Goal: Find specific page/section: Find specific page/section

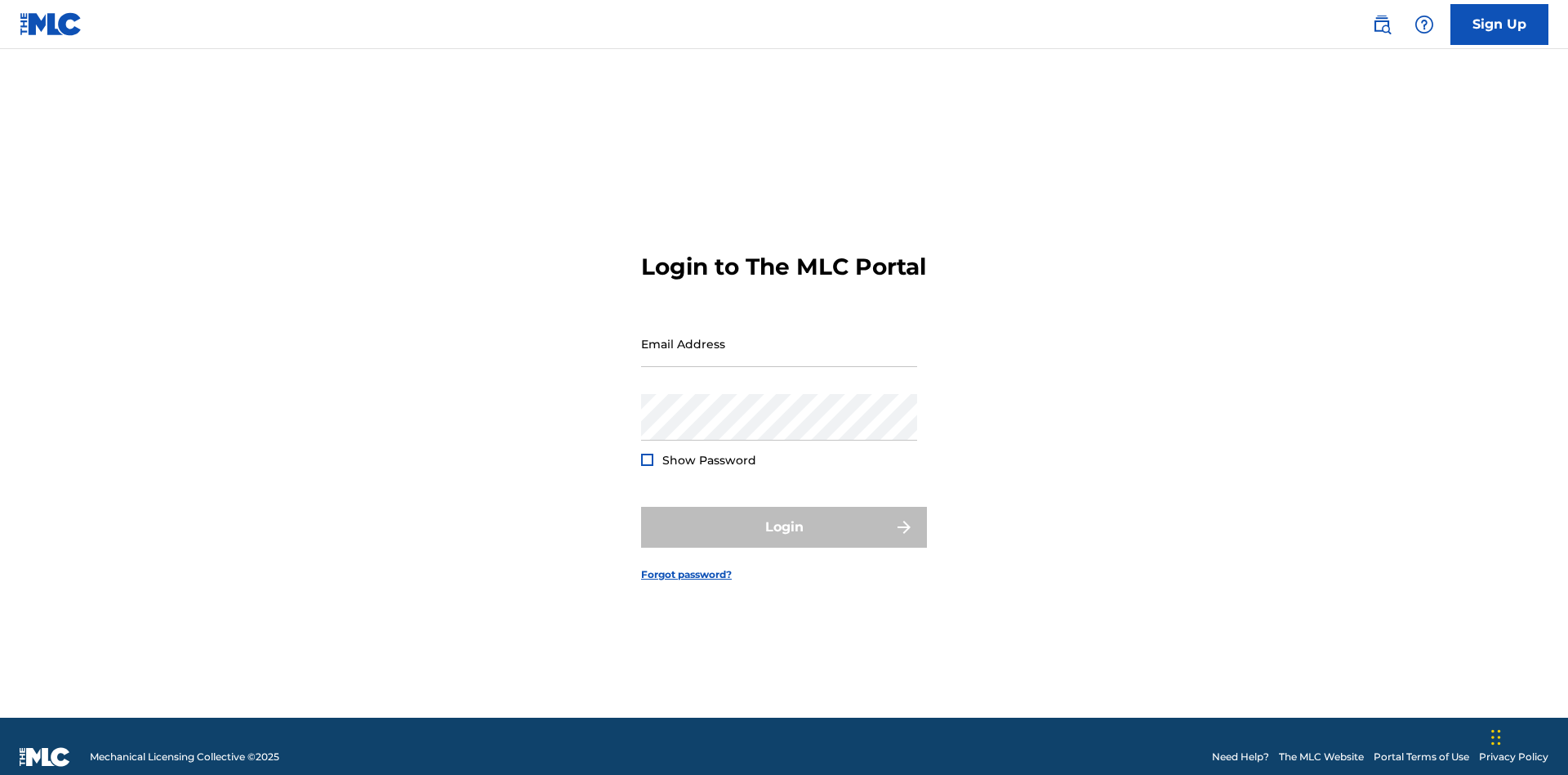
scroll to position [22, 0]
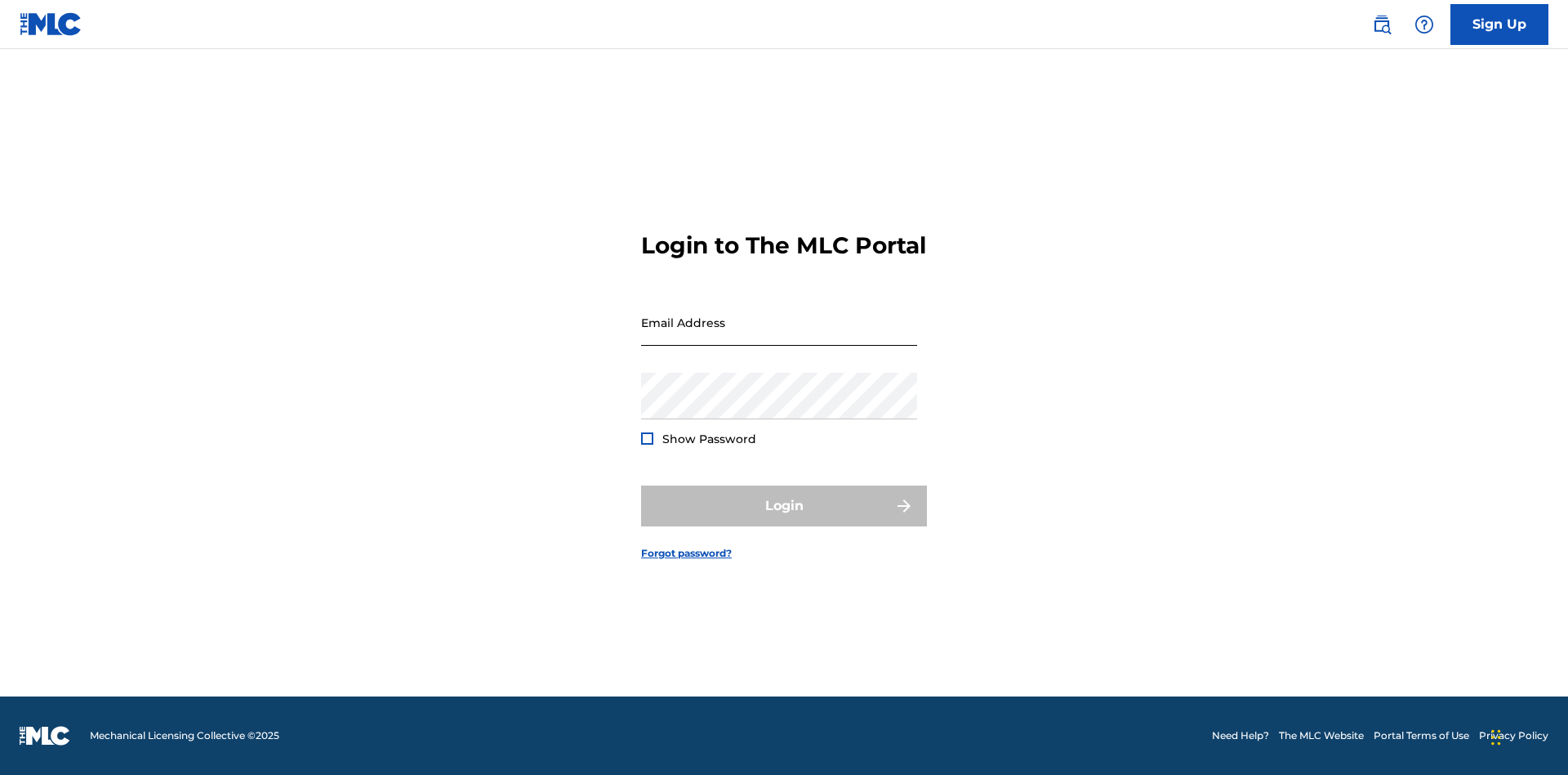
click at [779, 336] on input "Email Address" at bounding box center [779, 322] width 276 height 47
type input "[PERSON_NAME][EMAIL_ADDRESS][PERSON_NAME][DOMAIN_NAME]"
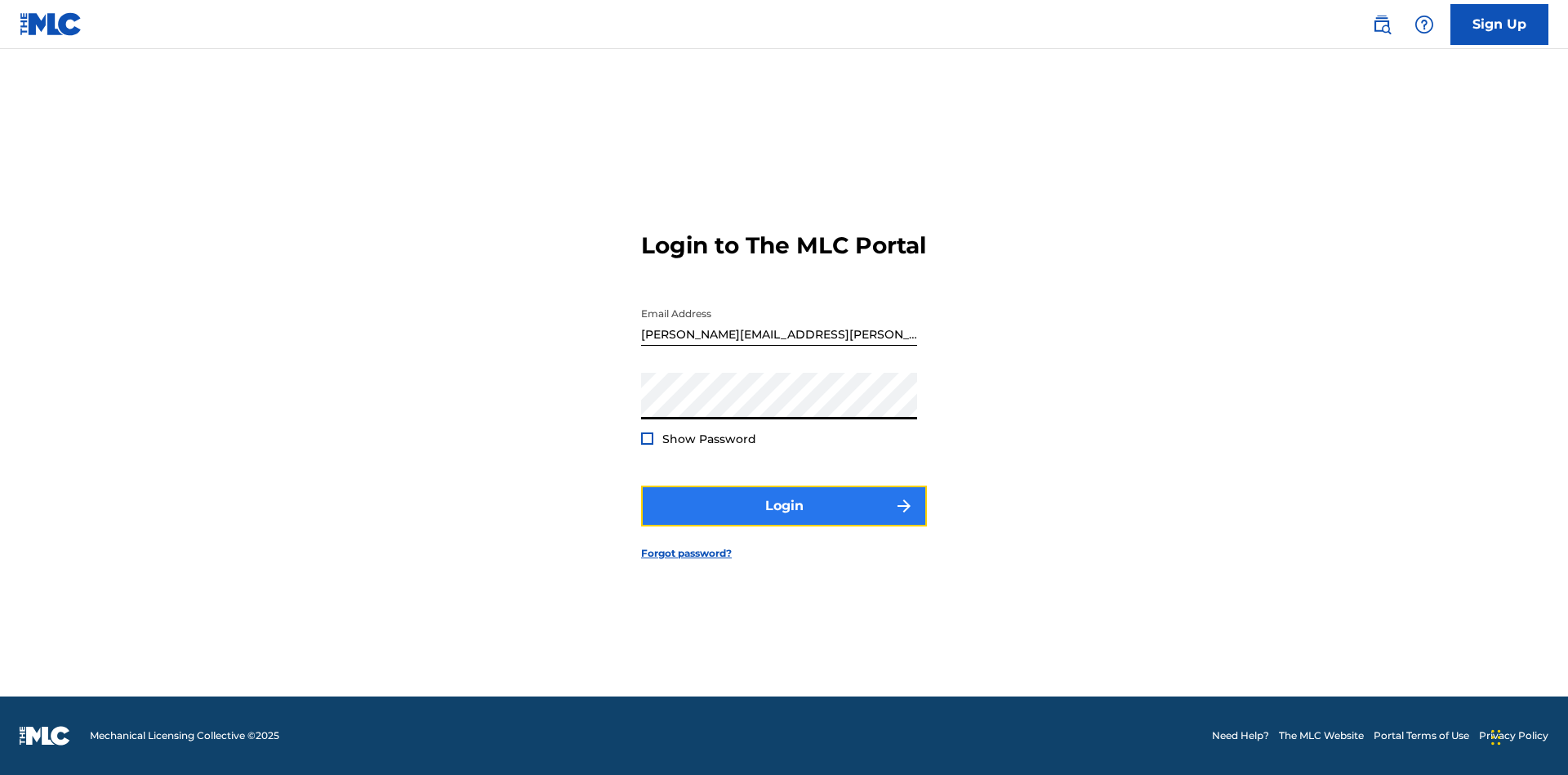
click at [784, 519] on button "Login" at bounding box center [784, 505] width 286 height 41
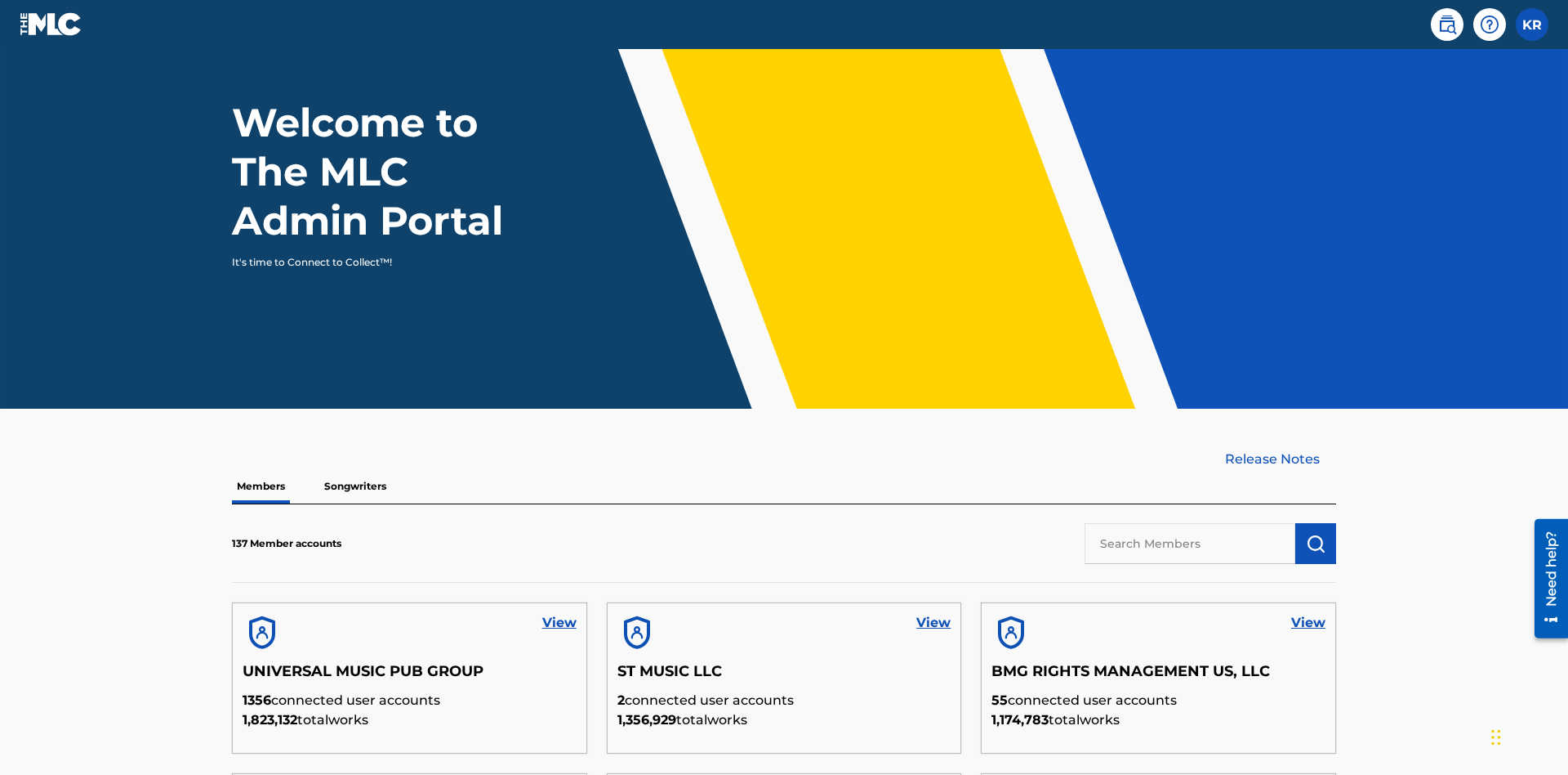
scroll to position [494, 0]
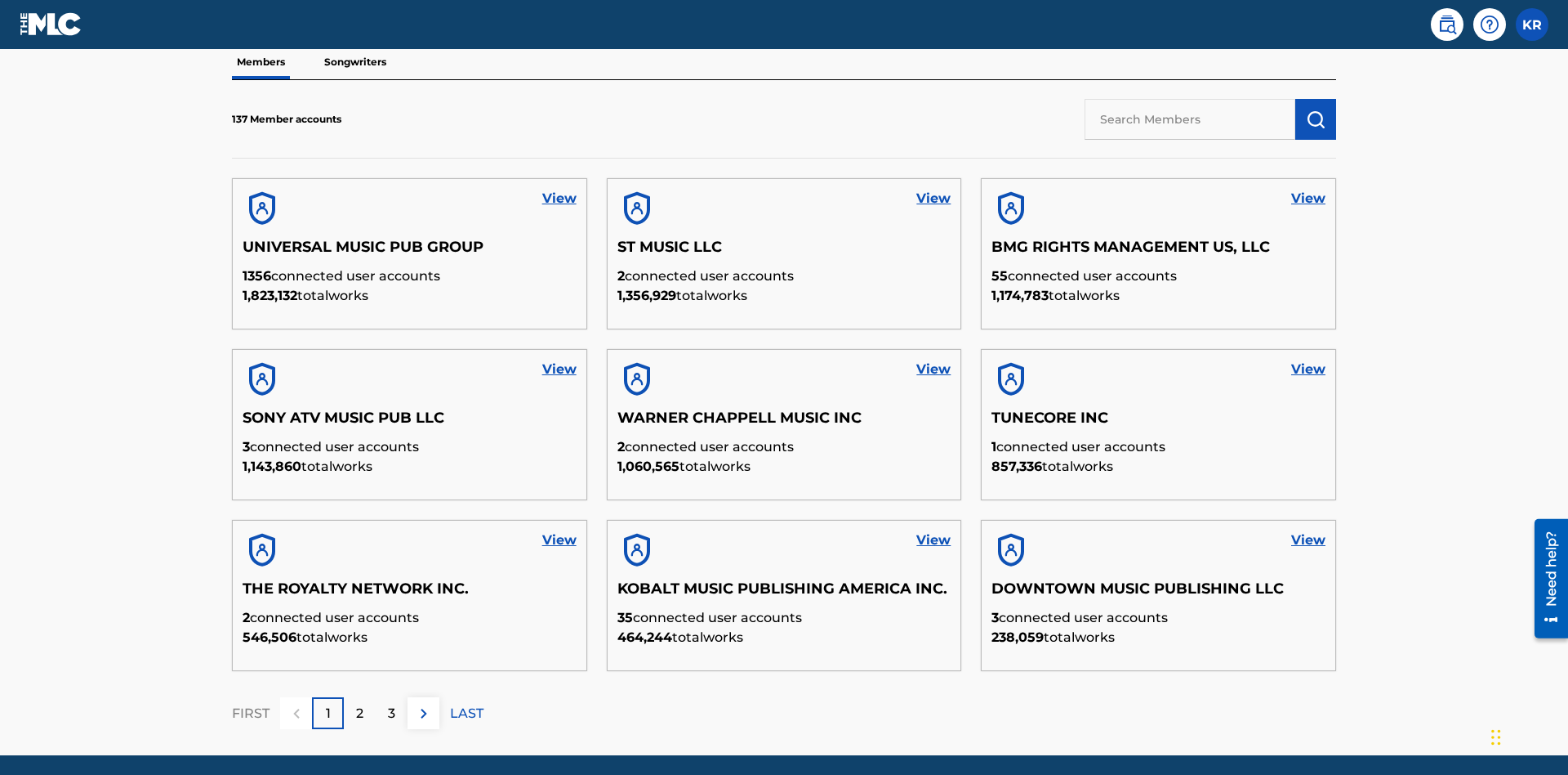
click at [1190, 119] on input "text" at bounding box center [1190, 119] width 211 height 41
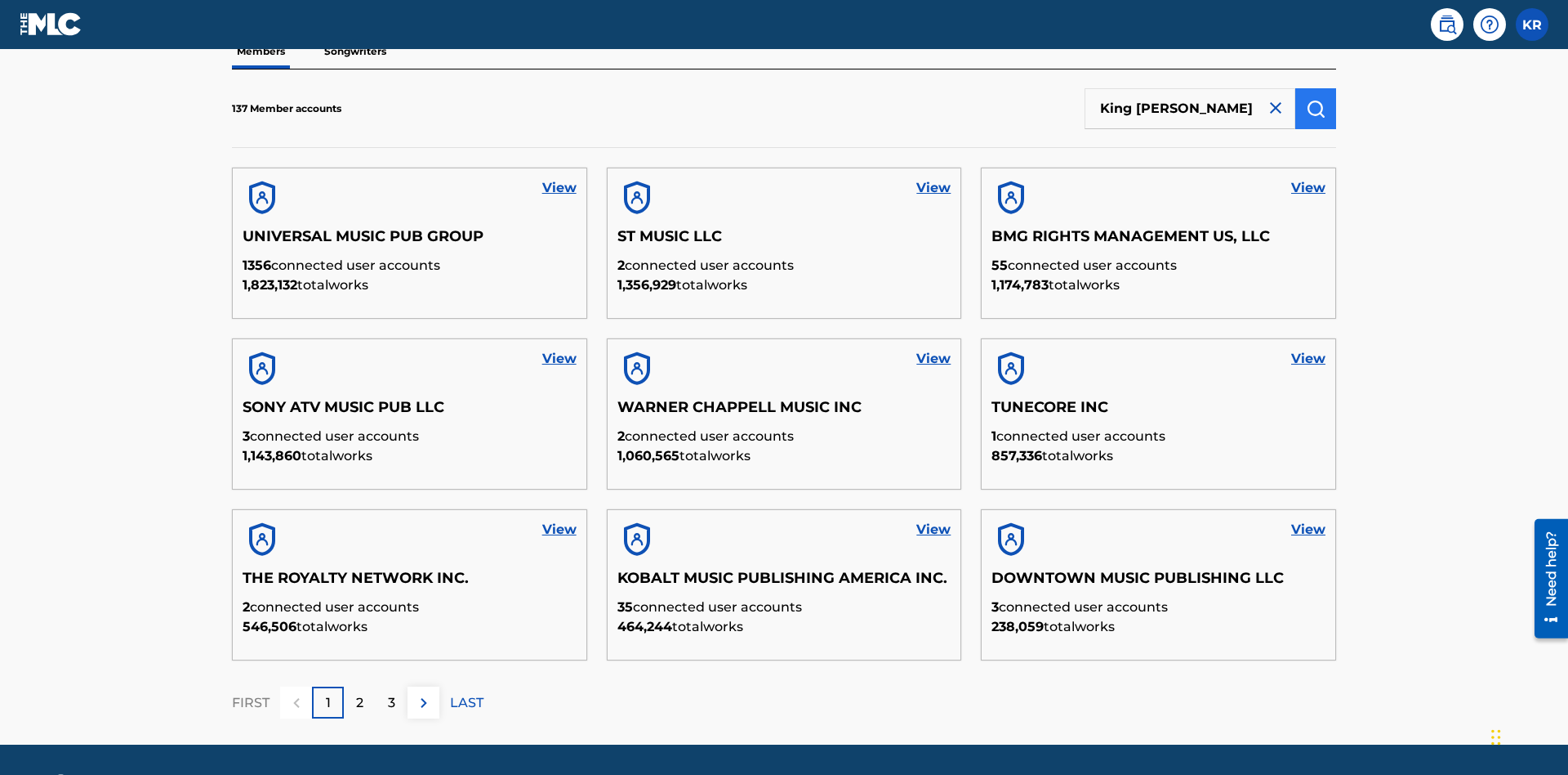
type input "King [PERSON_NAME]"
click at [1316, 108] on img "submit" at bounding box center [1316, 109] width 20 height 20
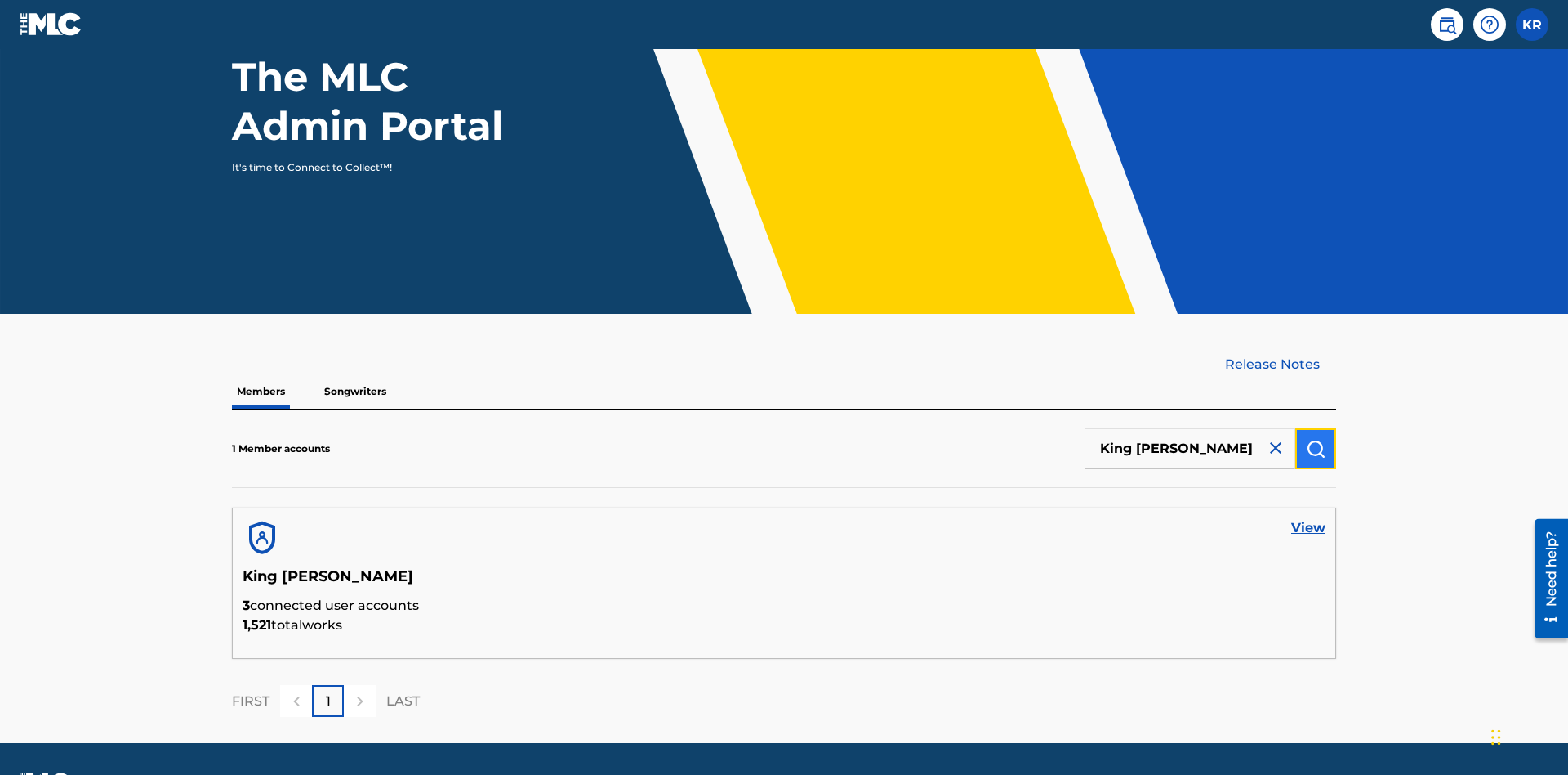
scroll to position [212, 0]
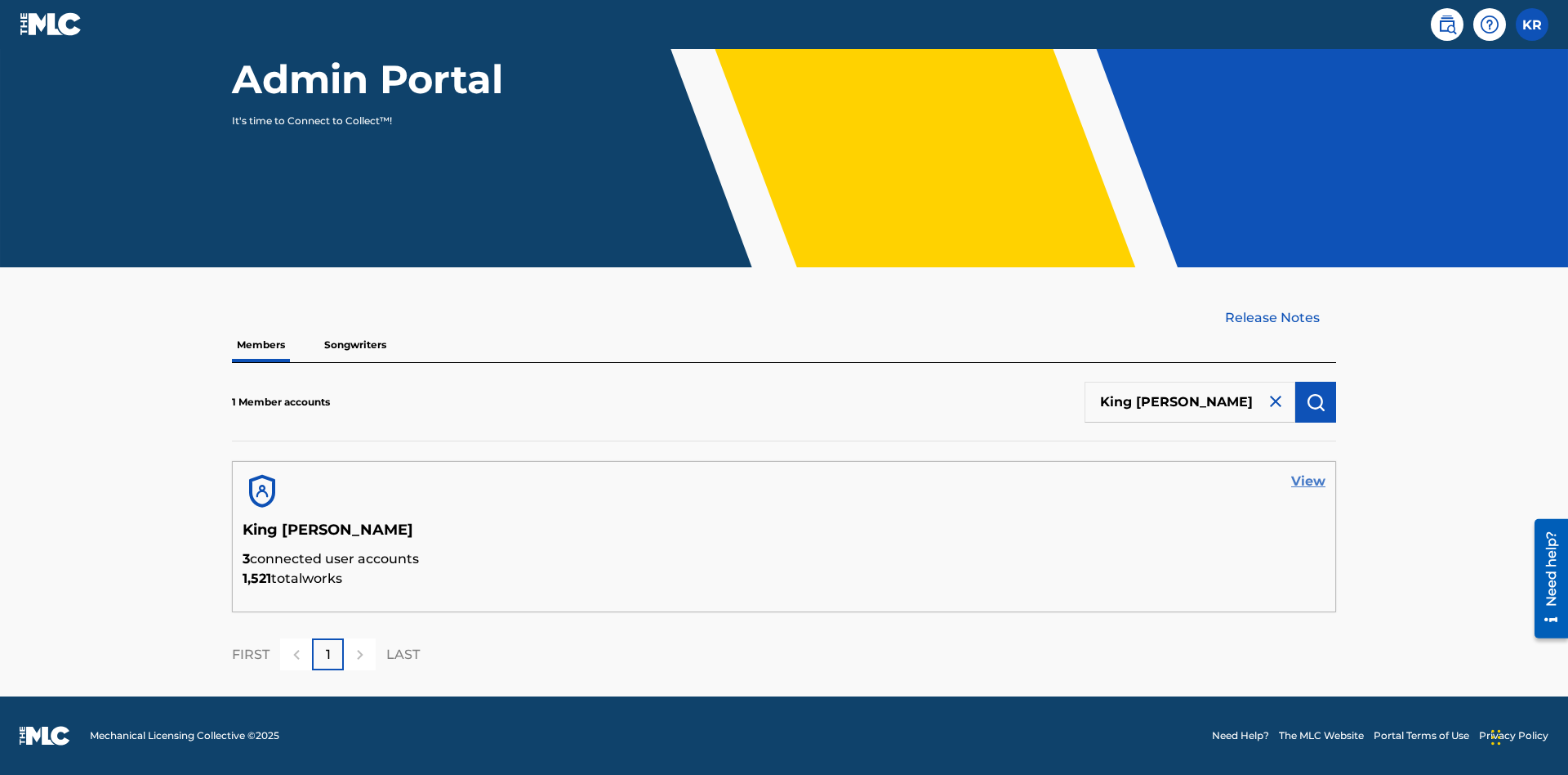
click at [1308, 482] on link "View" at bounding box center [1308, 482] width 34 height 20
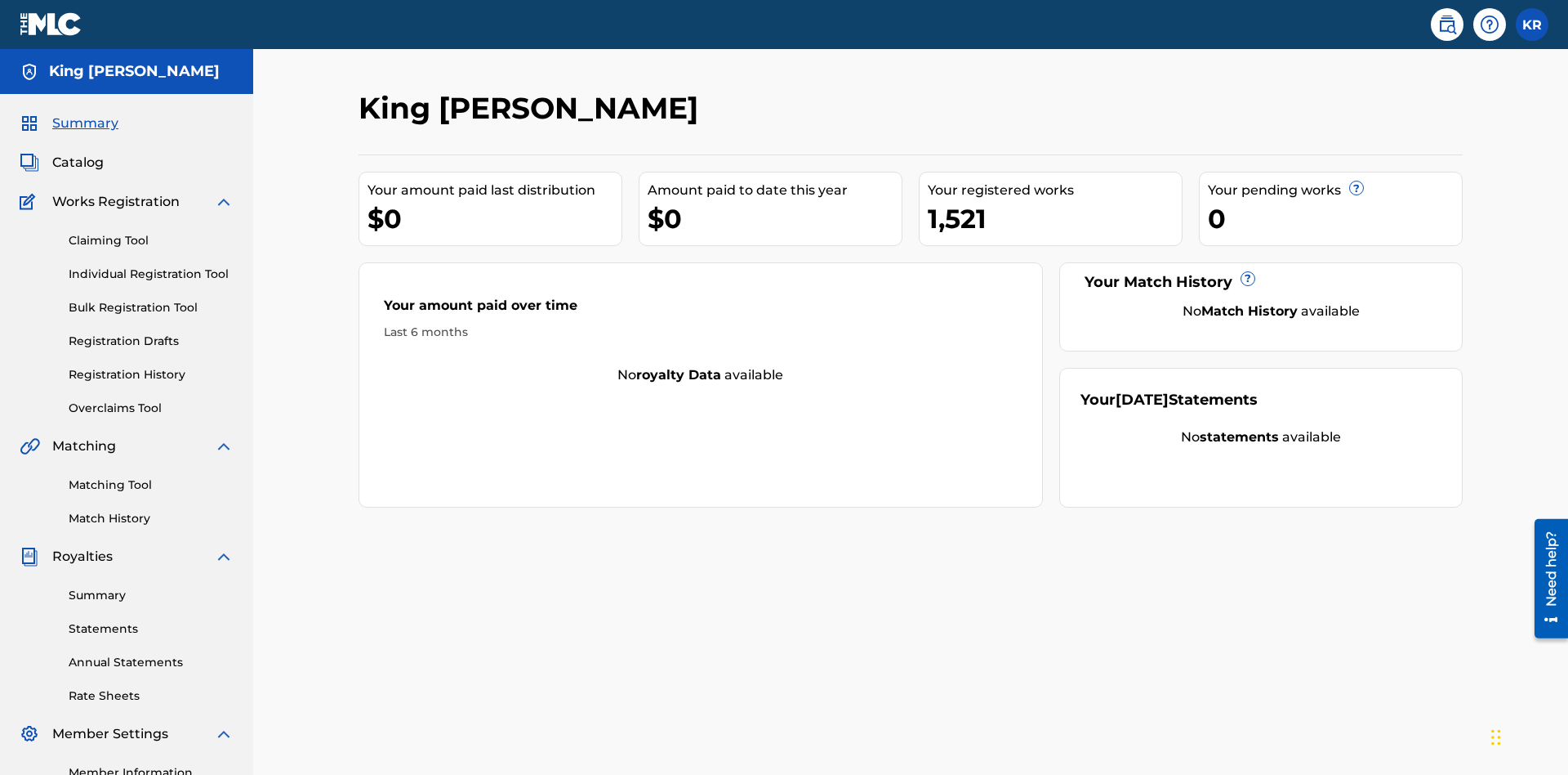
scroll to position [201, 0]
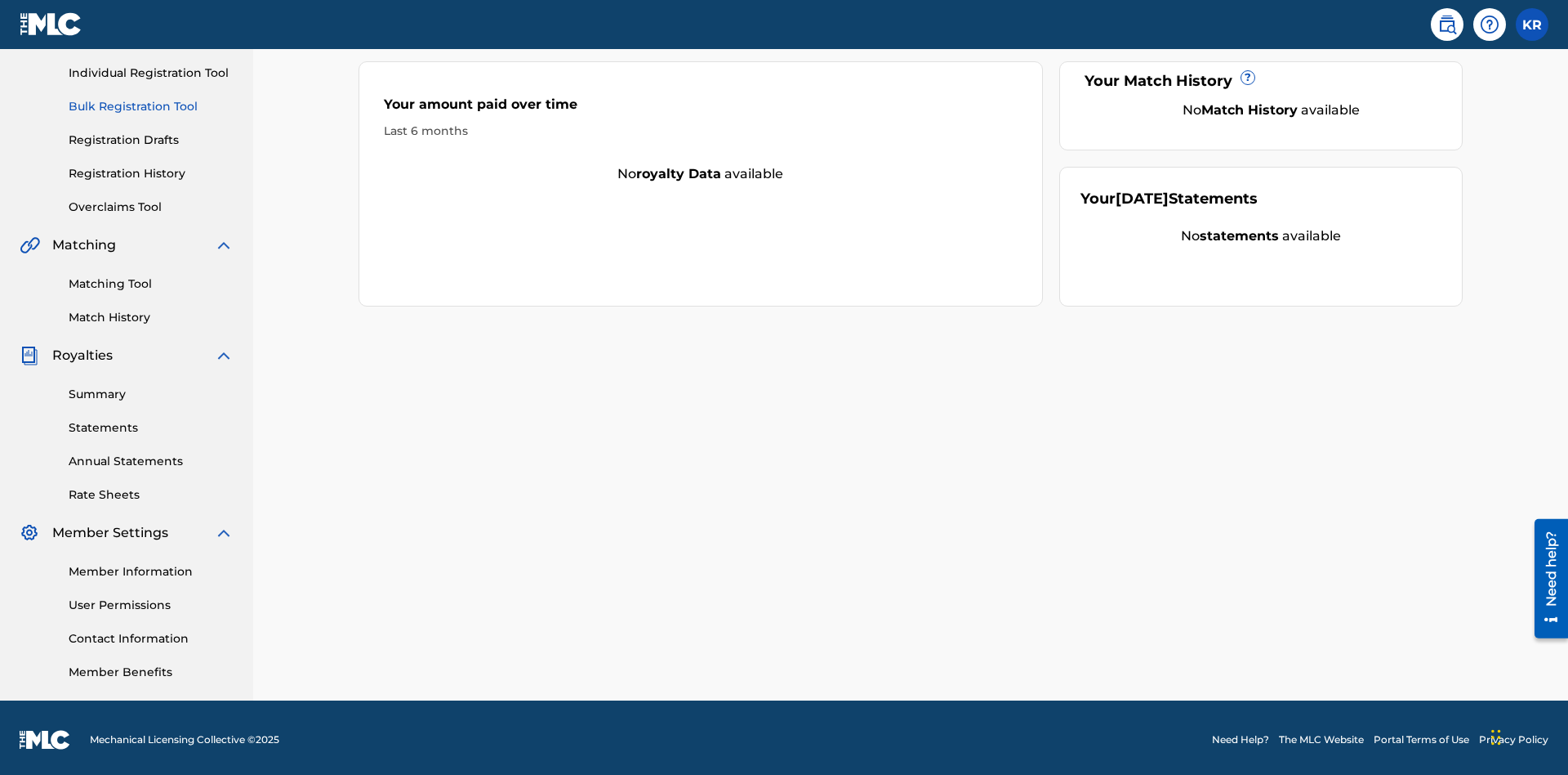
click at [151, 106] on link "Bulk Registration Tool" at bounding box center [150, 106] width 165 height 17
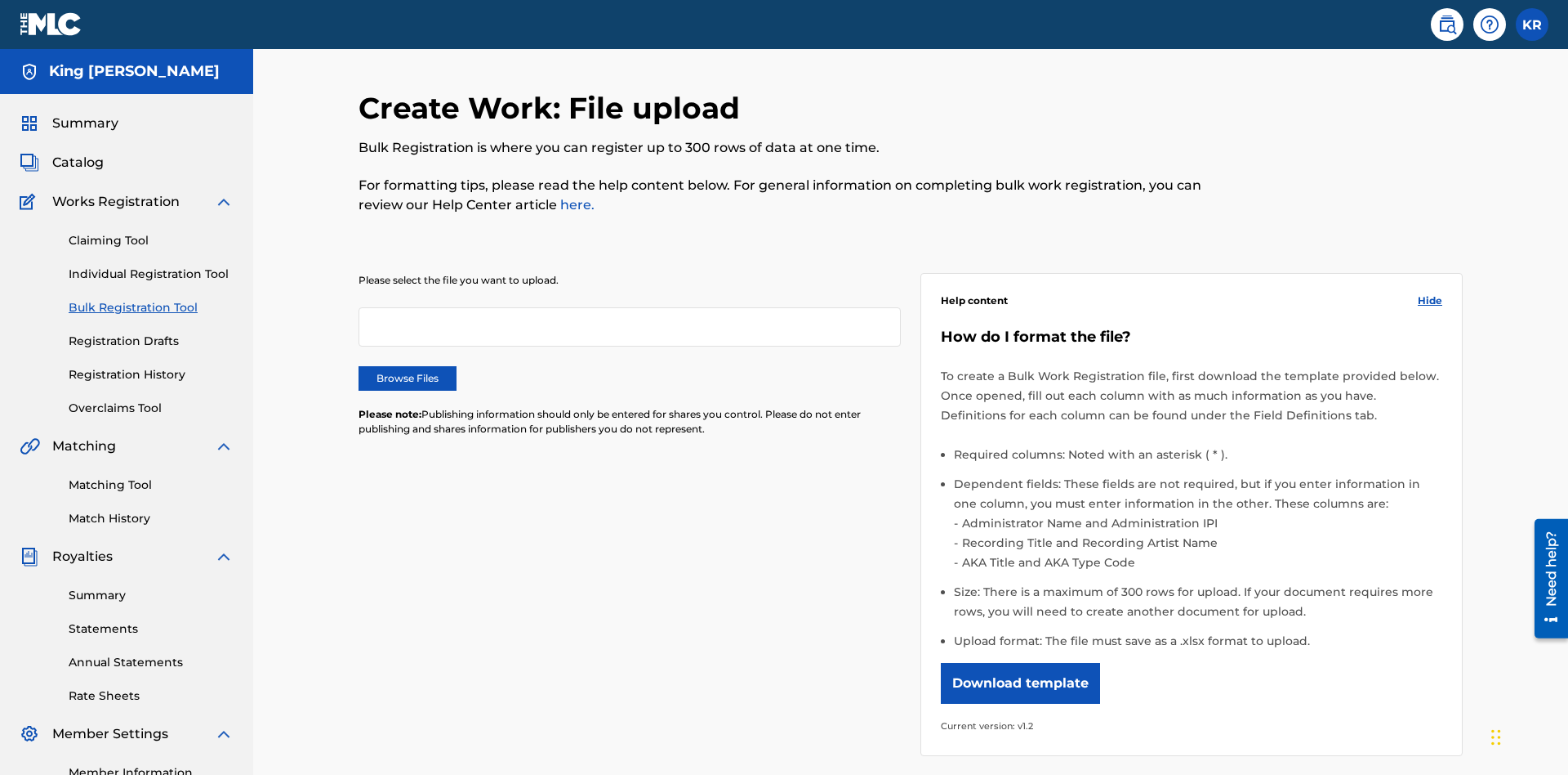
scroll to position [0, 359]
